Goal: Task Accomplishment & Management: Manage account settings

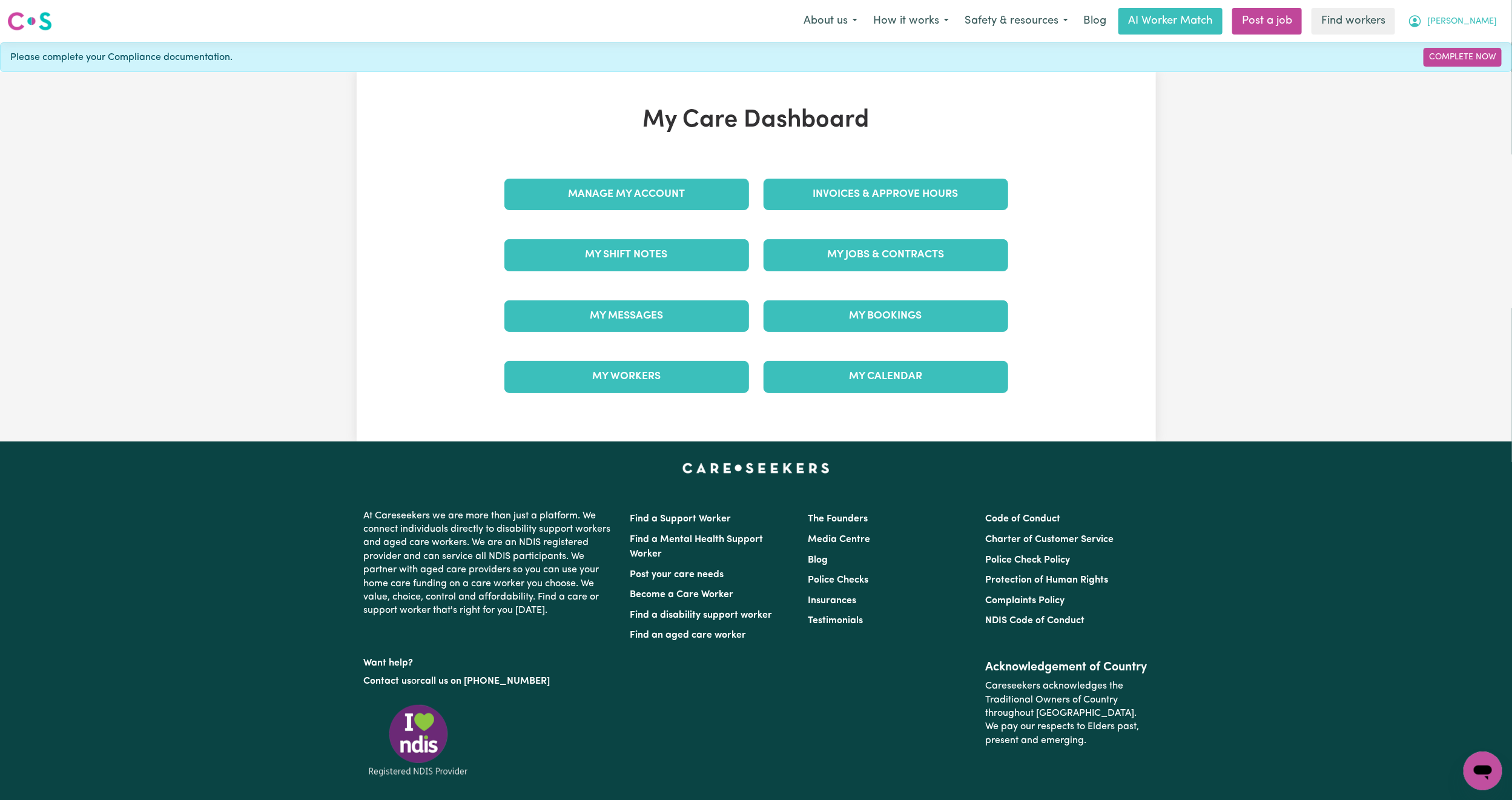
click at [1495, 17] on span "[PERSON_NAME]" at bounding box center [1462, 22] width 70 height 13
click at [1447, 74] on link "Logout" at bounding box center [1457, 69] width 96 height 23
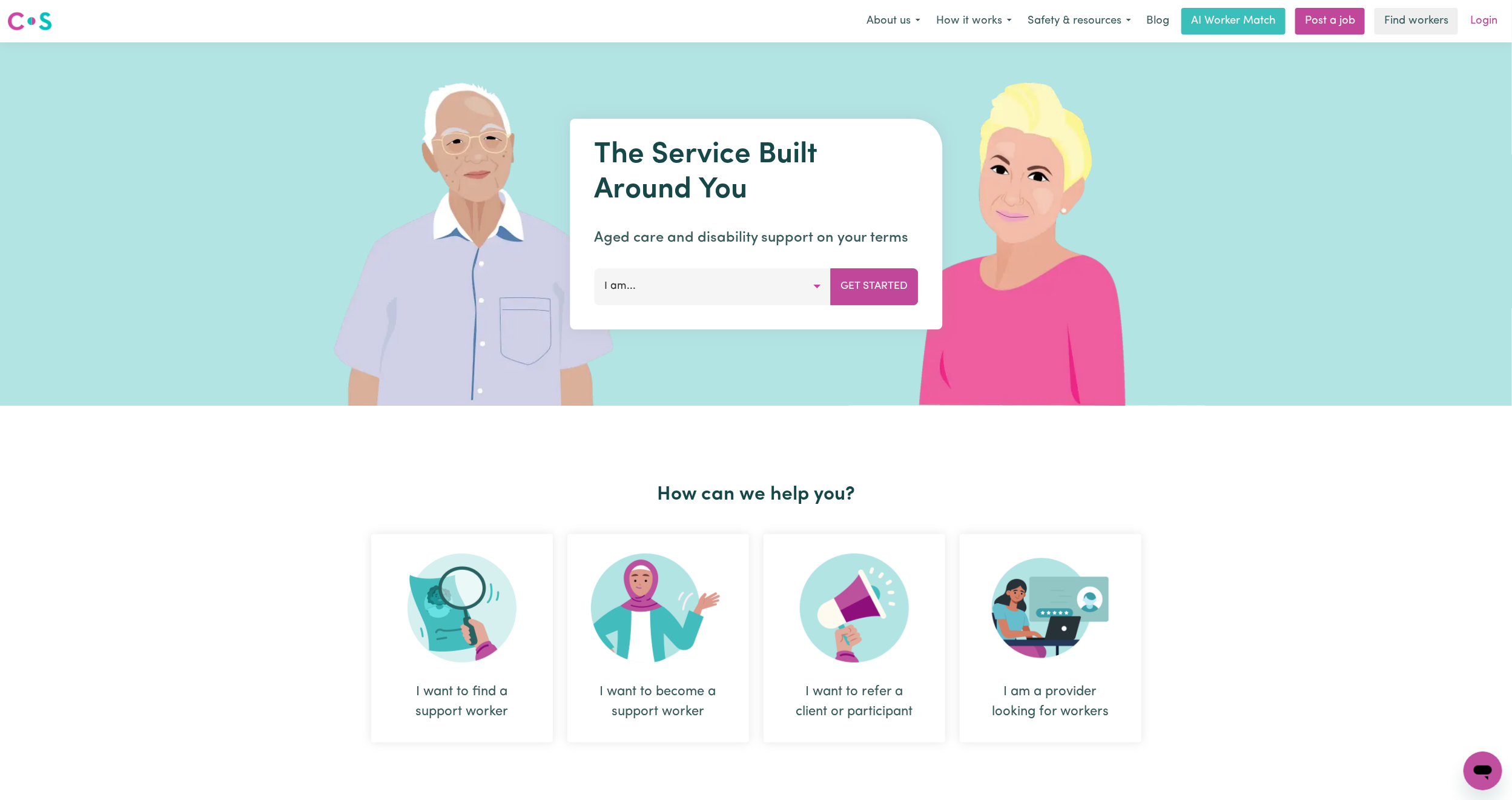
click at [1498, 12] on link "Login" at bounding box center [1484, 22] width 41 height 26
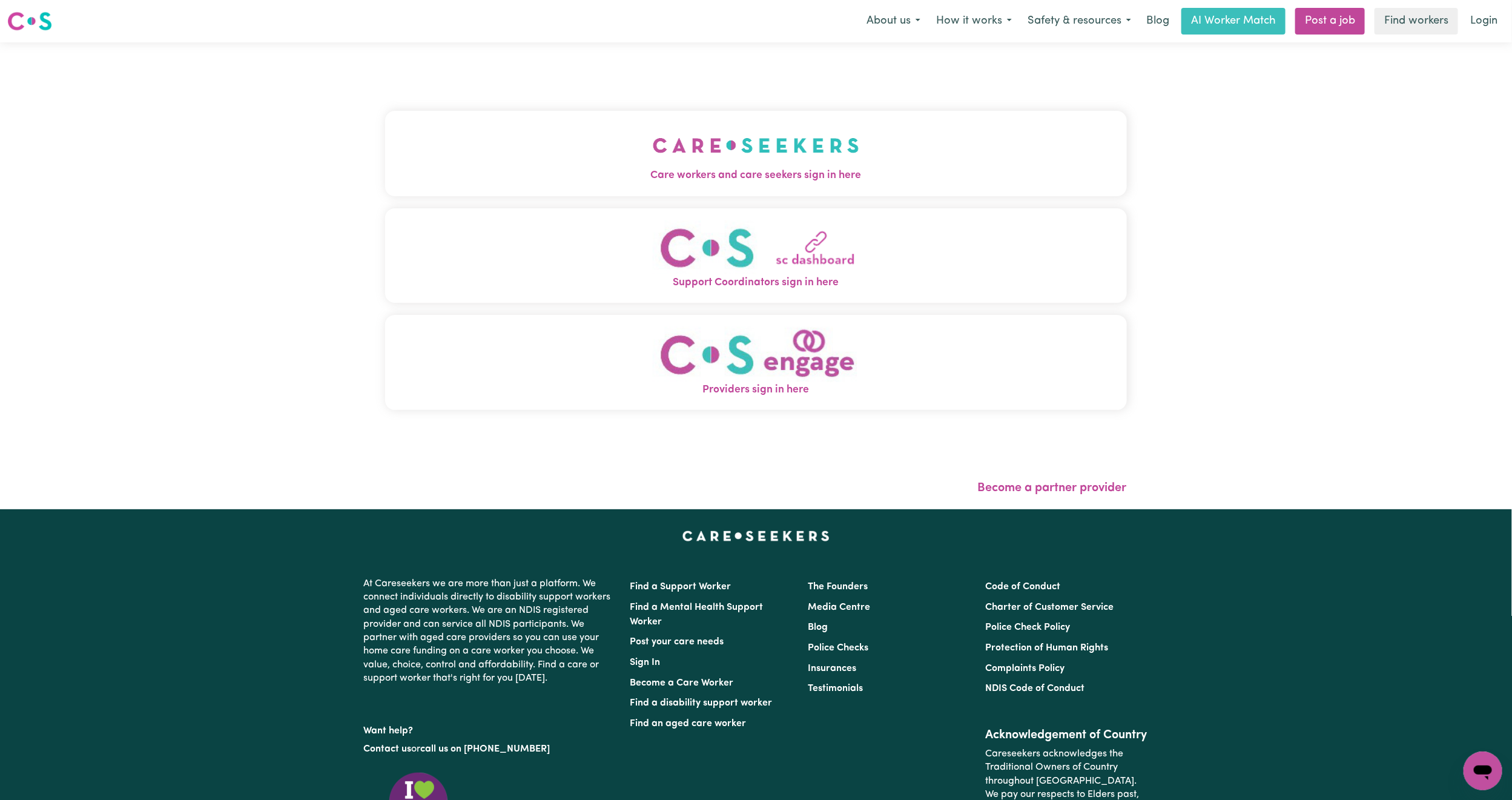
click at [617, 157] on button "Care workers and care seekers sign in here" at bounding box center [756, 153] width 742 height 84
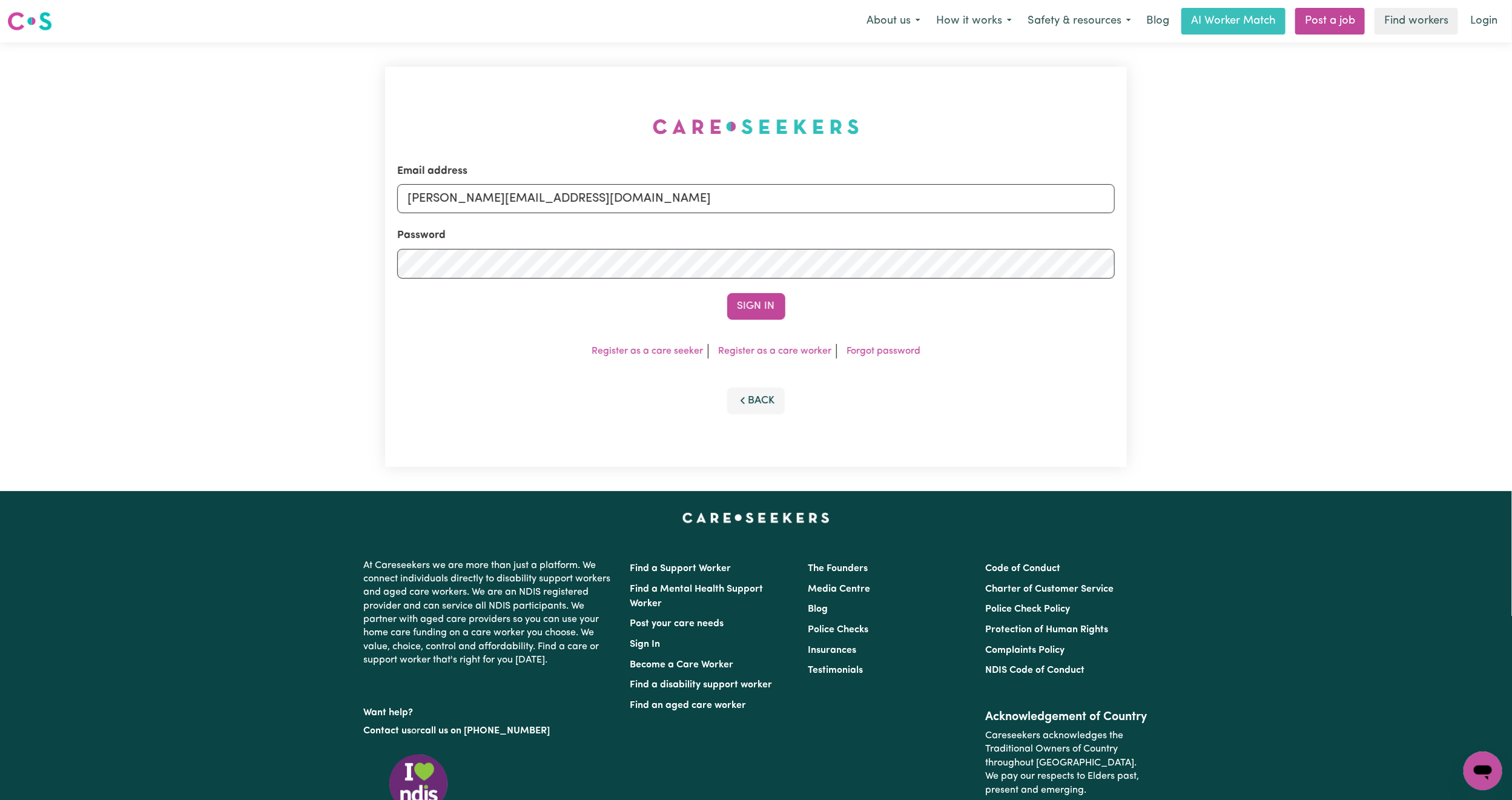
click at [535, 213] on form "Email address [PERSON_NAME][EMAIL_ADDRESS][DOMAIN_NAME] Password Sign In" at bounding box center [756, 242] width 718 height 156
click at [551, 188] on input "[PERSON_NAME][EMAIL_ADDRESS][DOMAIN_NAME]" at bounding box center [756, 198] width 718 height 29
drag, startPoint x: 474, startPoint y: 198, endPoint x: 803, endPoint y: 217, distance: 329.5
click at [803, 217] on form "Email address [EMAIL_ADDRESS][PERSON_NAME][DOMAIN_NAME] Password Sign In" at bounding box center [756, 242] width 718 height 156
type input "superuser~[EMAIL_ADDRESS][DOMAIN_NAME]"
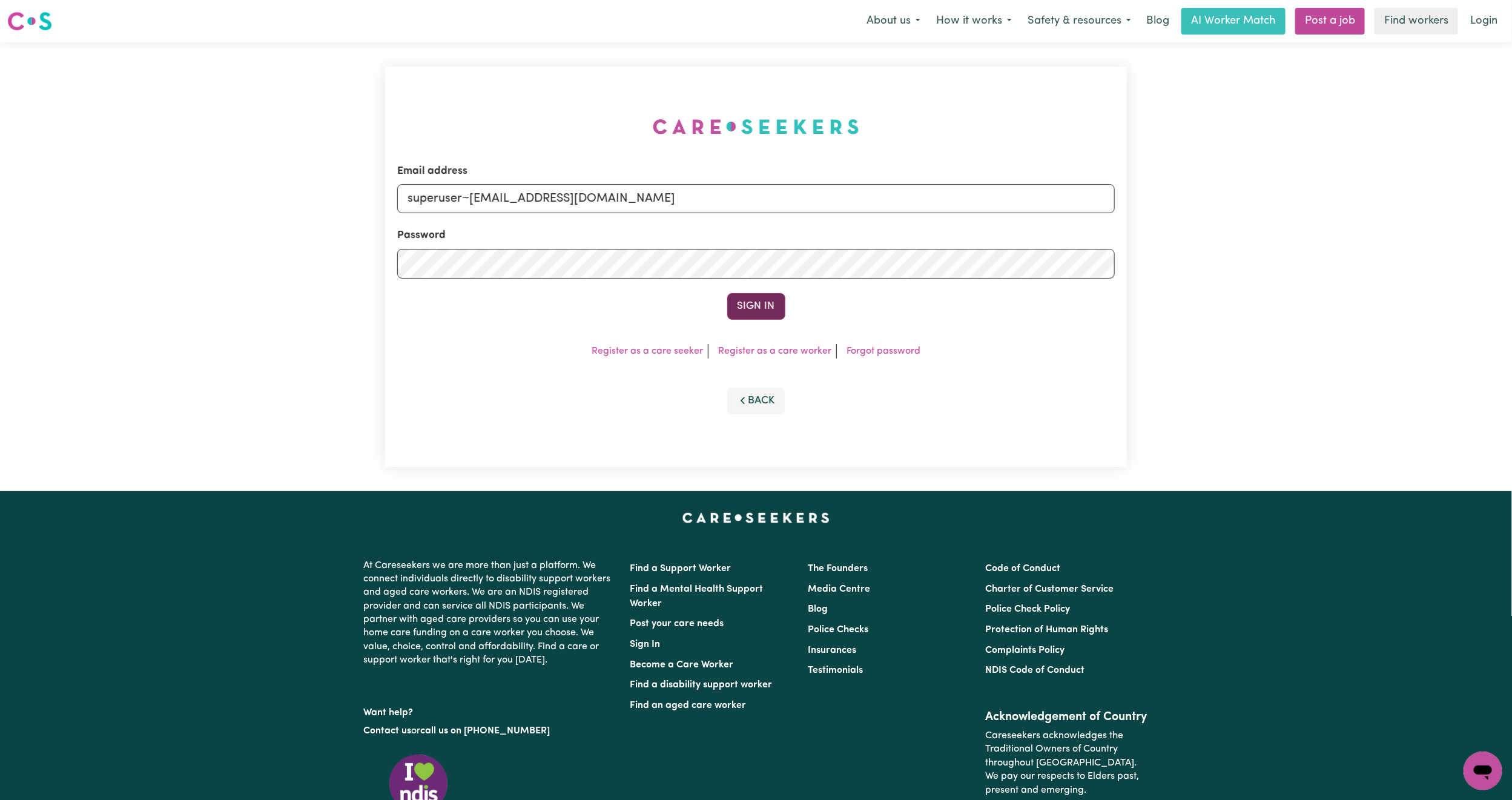
click at [760, 296] on button "Sign In" at bounding box center [756, 306] width 58 height 26
